Goal: Information Seeking & Learning: Learn about a topic

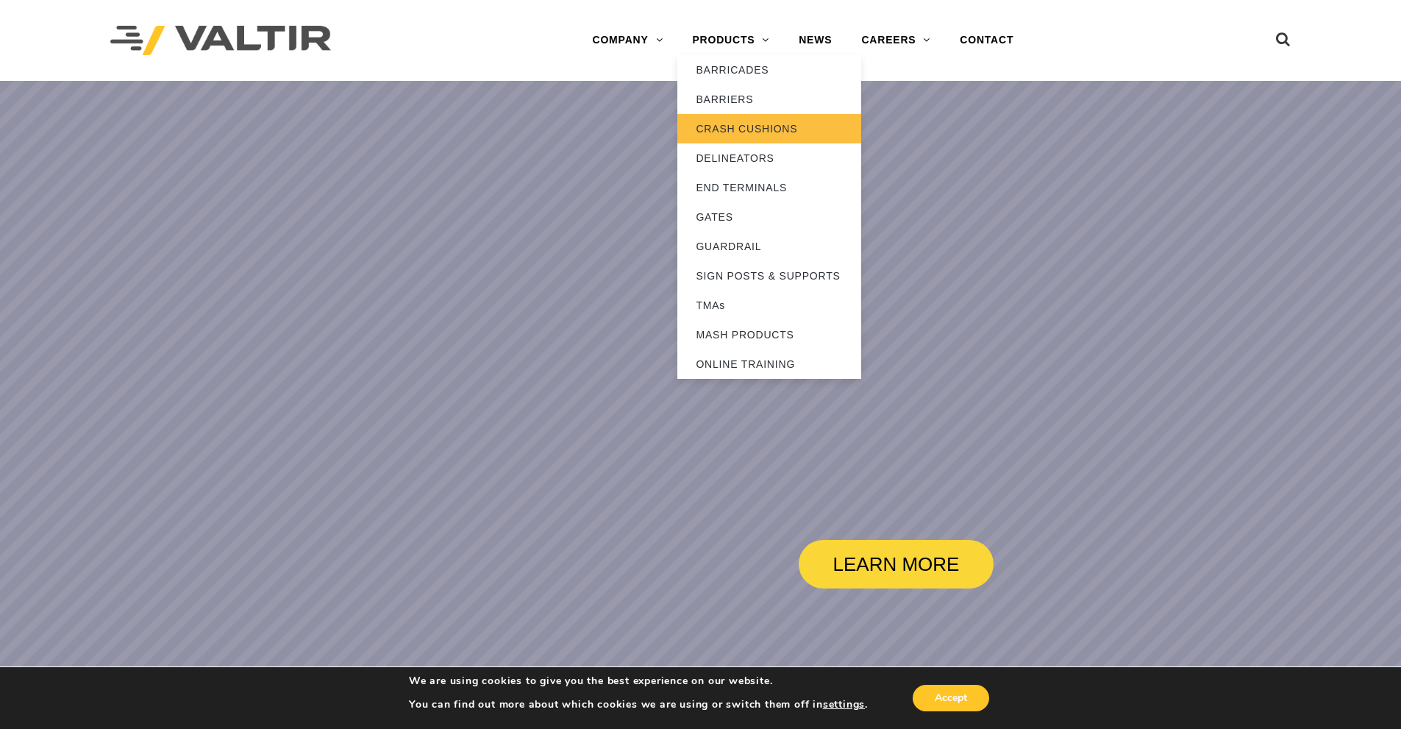
click at [757, 128] on link "CRASH CUSHIONS" at bounding box center [769, 128] width 184 height 29
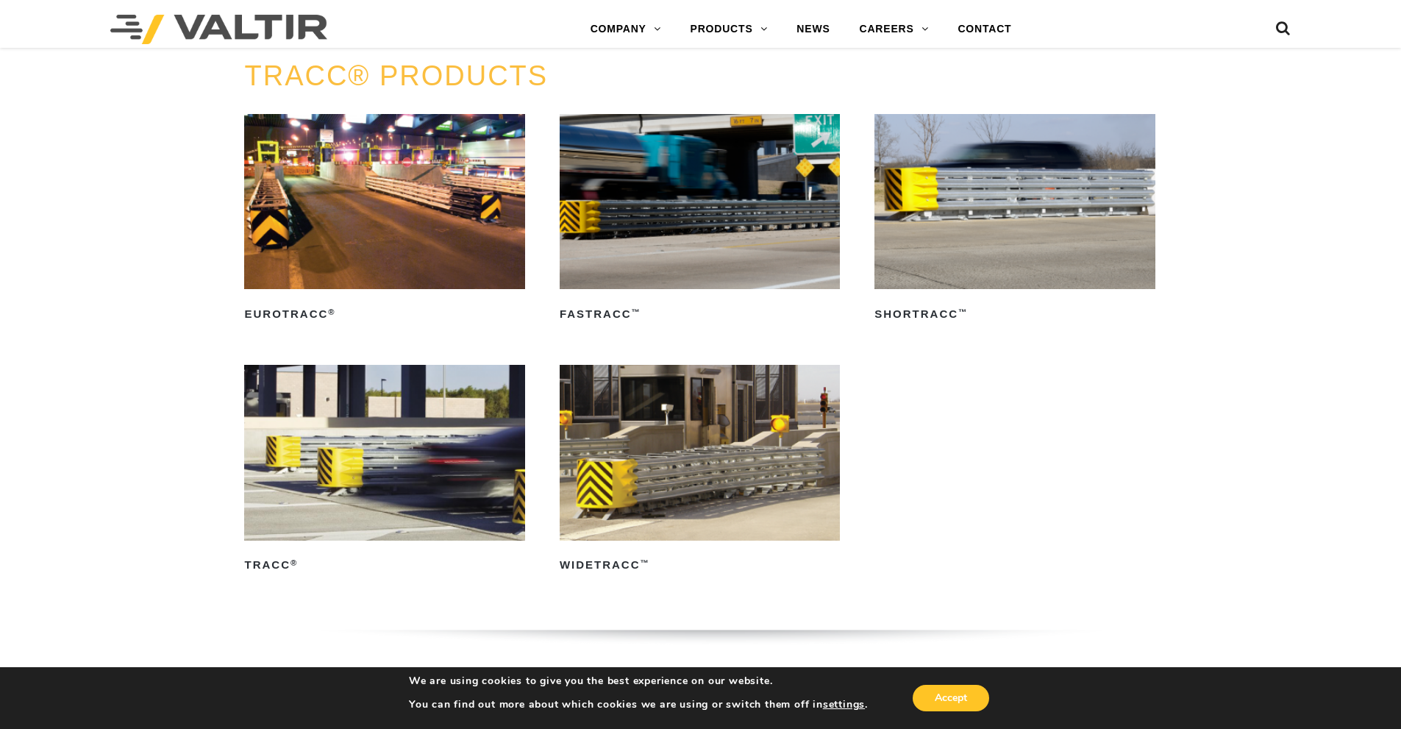
scroll to position [2490, 0]
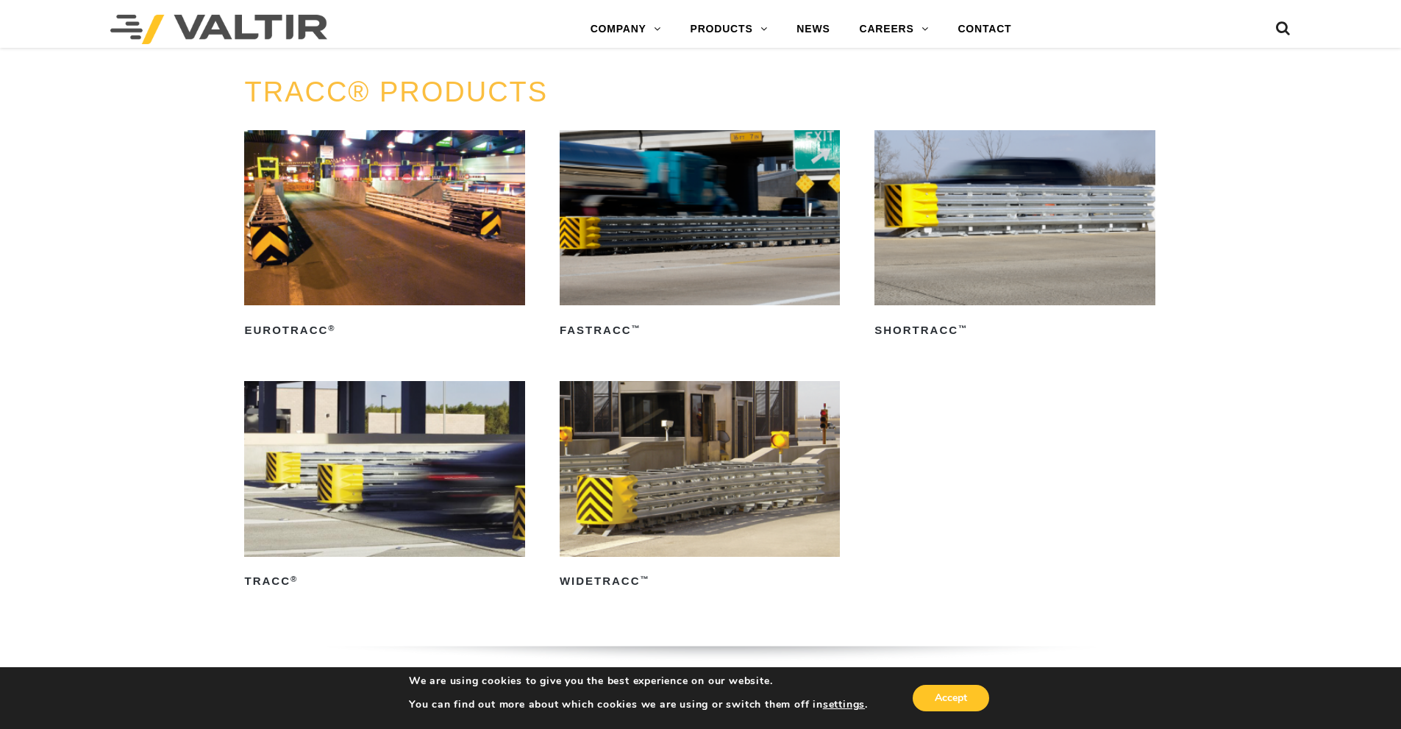
click at [426, 462] on img at bounding box center [384, 468] width 280 height 175
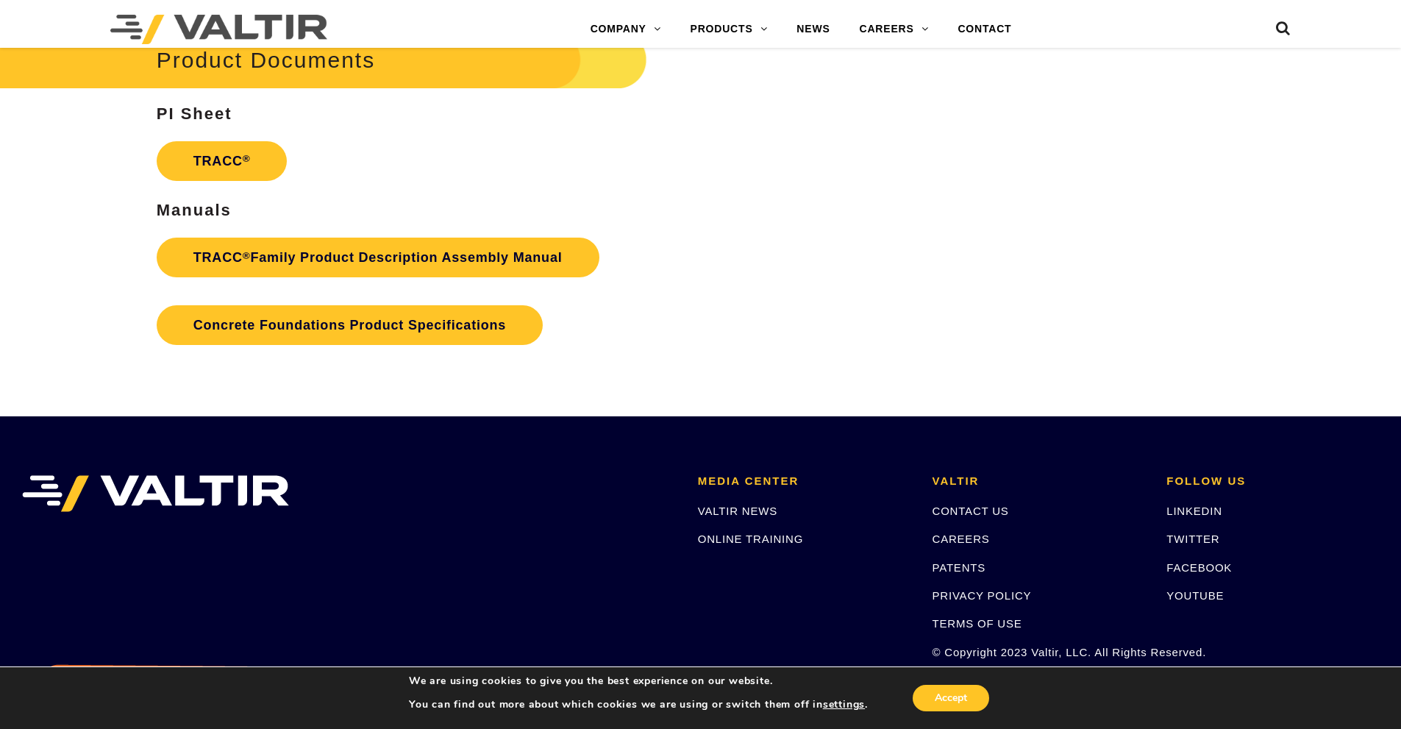
scroll to position [2306, 0]
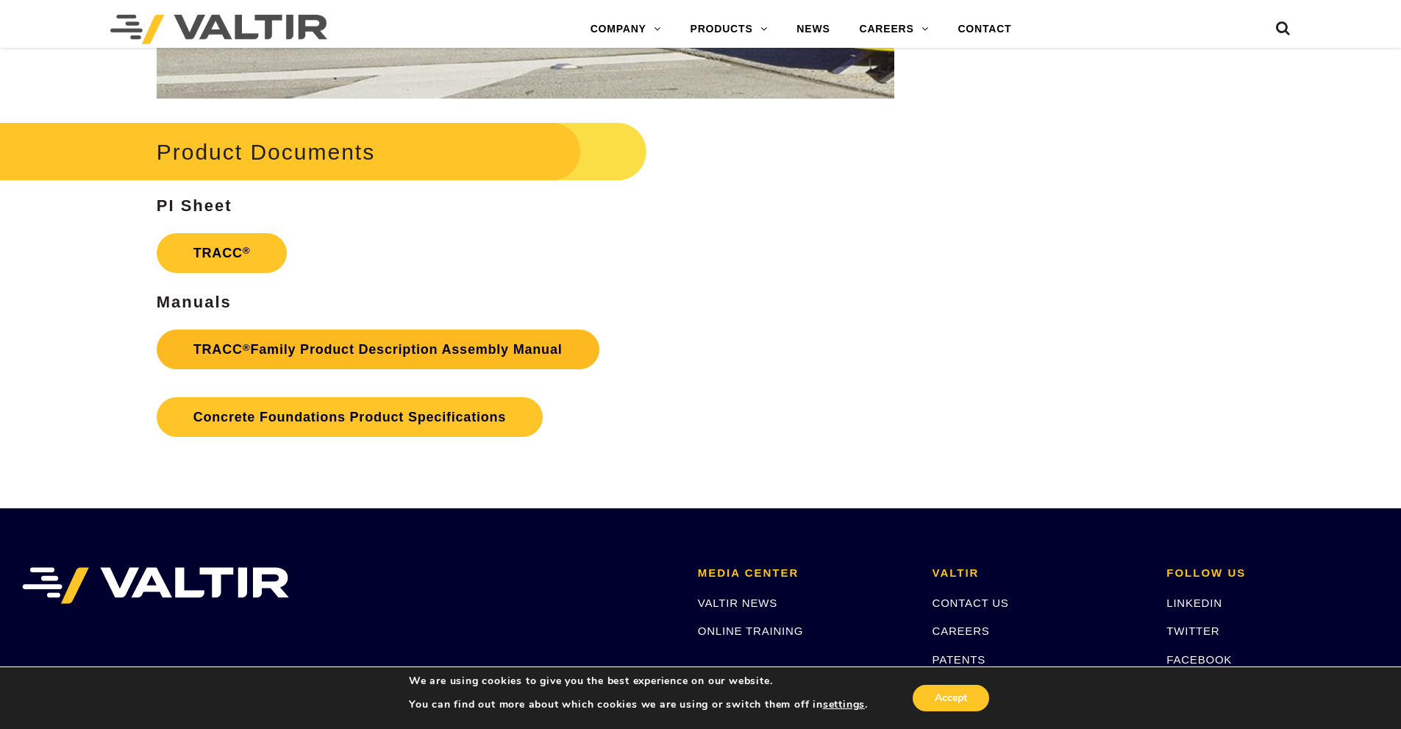
click at [351, 359] on link "TRACC ® Family Product Description Assembly Manual" at bounding box center [378, 349] width 443 height 40
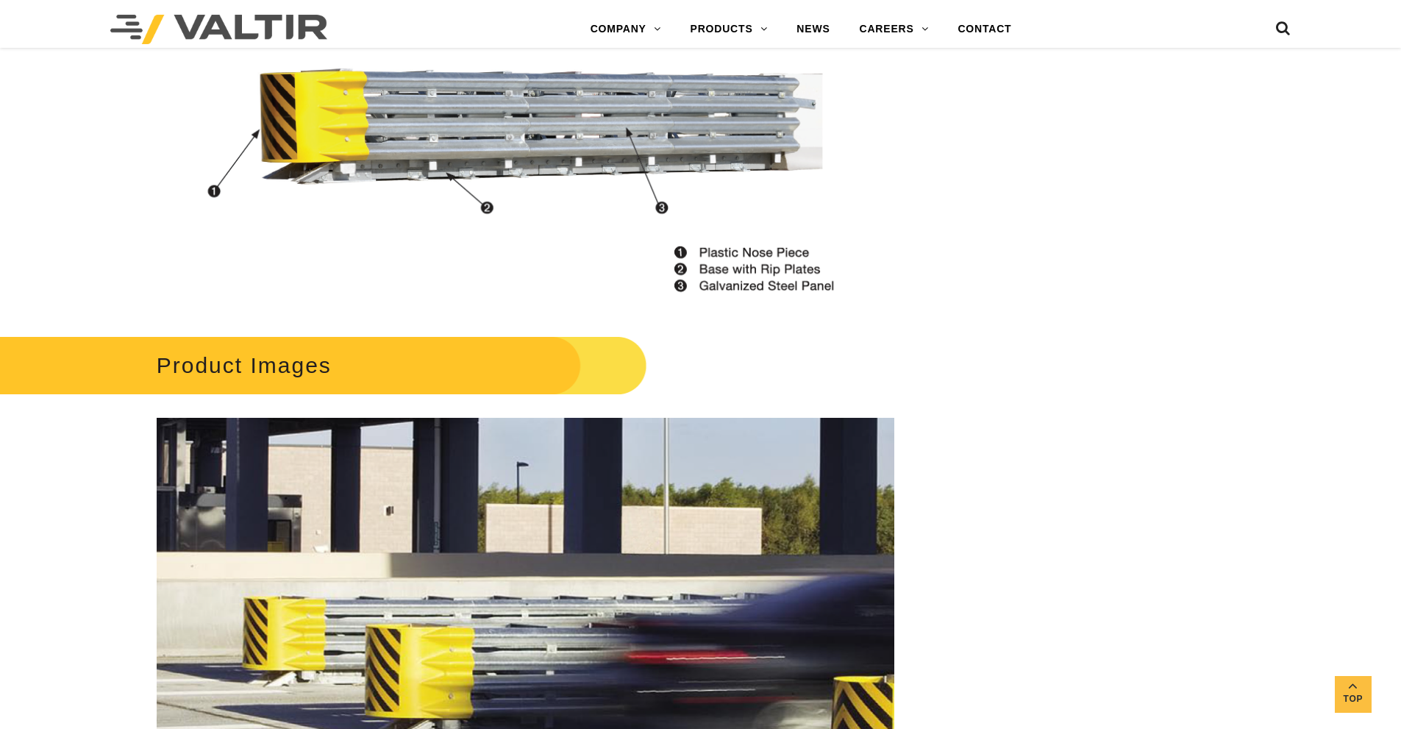
scroll to position [1497, 0]
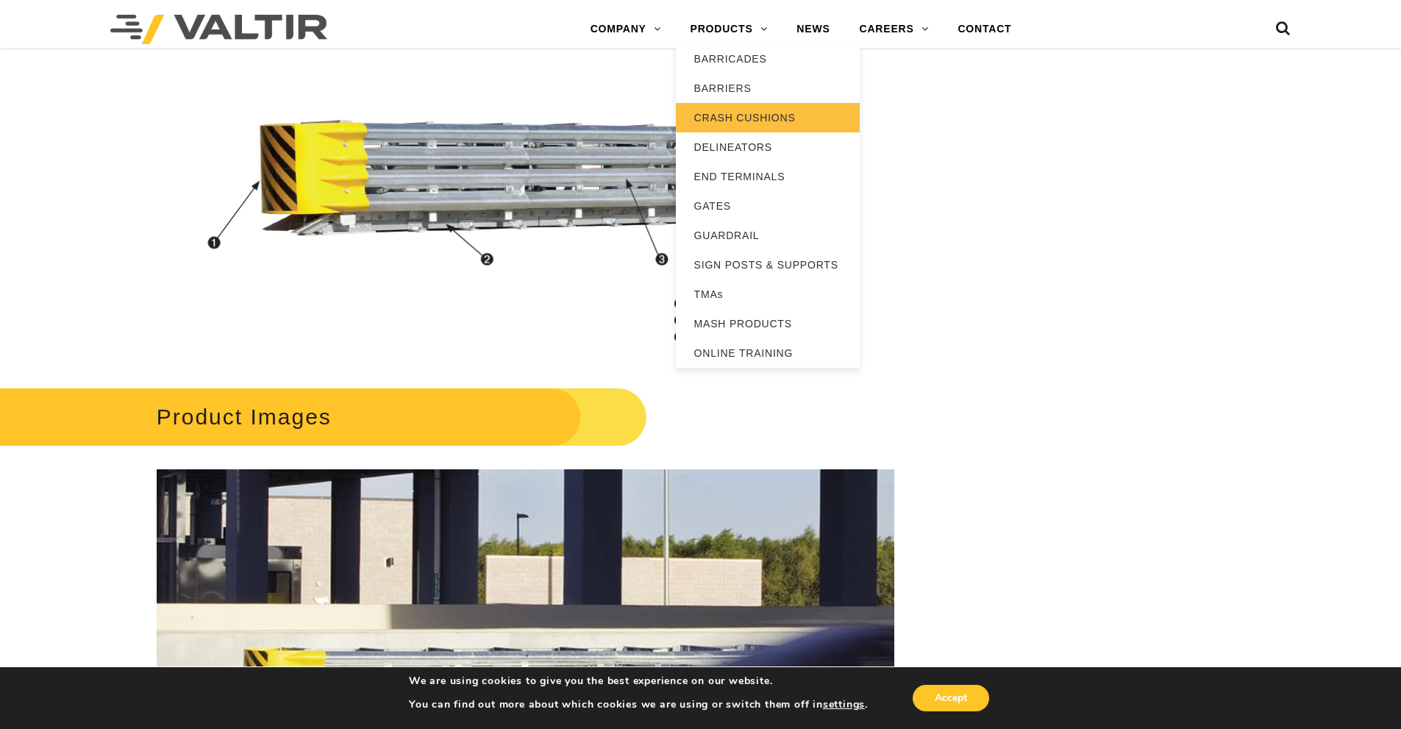
click at [785, 122] on link "CRASH CUSHIONS" at bounding box center [768, 117] width 184 height 29
